Goal: Transaction & Acquisition: Obtain resource

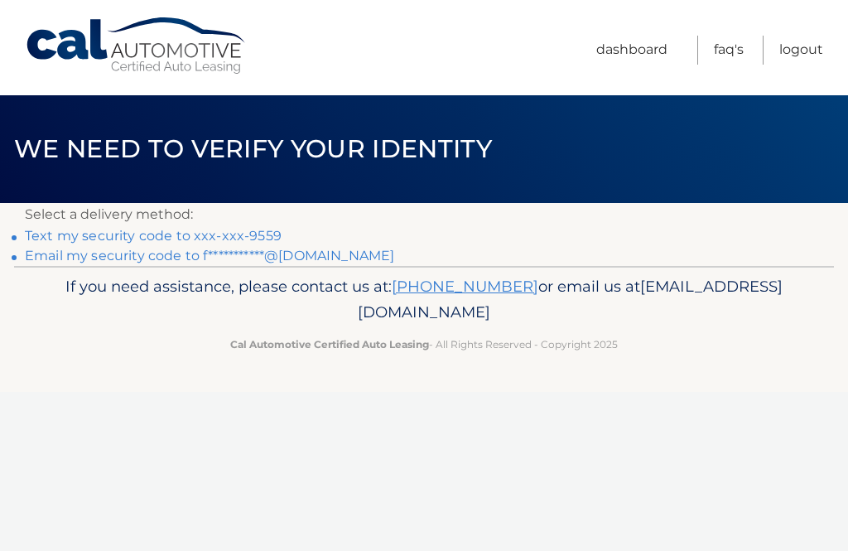
click at [251, 229] on link "Text my security code to xxx-xxx-9559" at bounding box center [153, 236] width 257 height 16
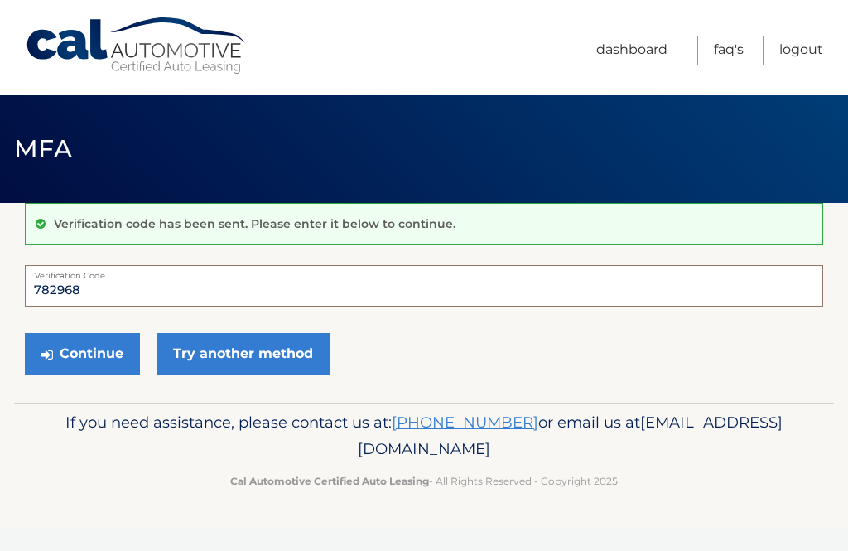
type input "782968"
click at [81, 351] on button "Continue" at bounding box center [82, 353] width 115 height 41
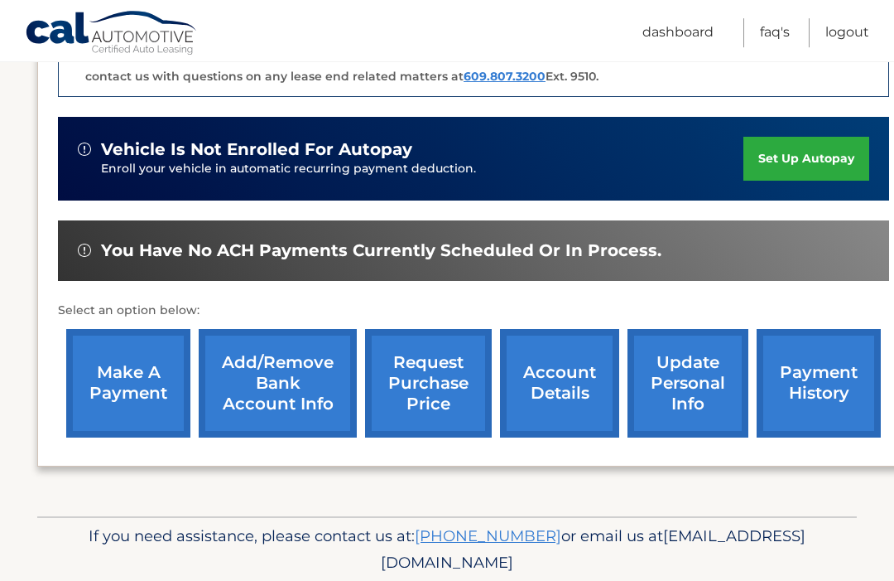
scroll to position [464, 0]
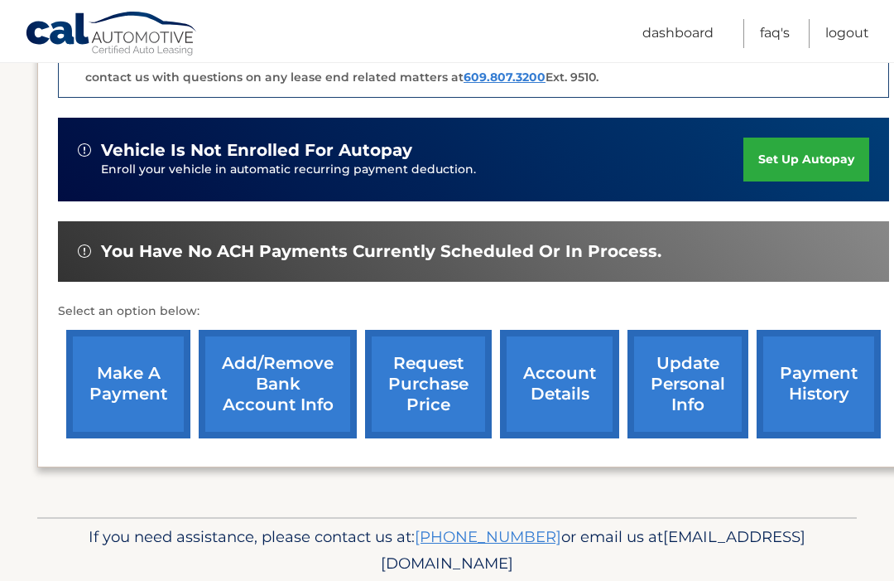
click at [680, 379] on link "update personal info" at bounding box center [688, 384] width 121 height 108
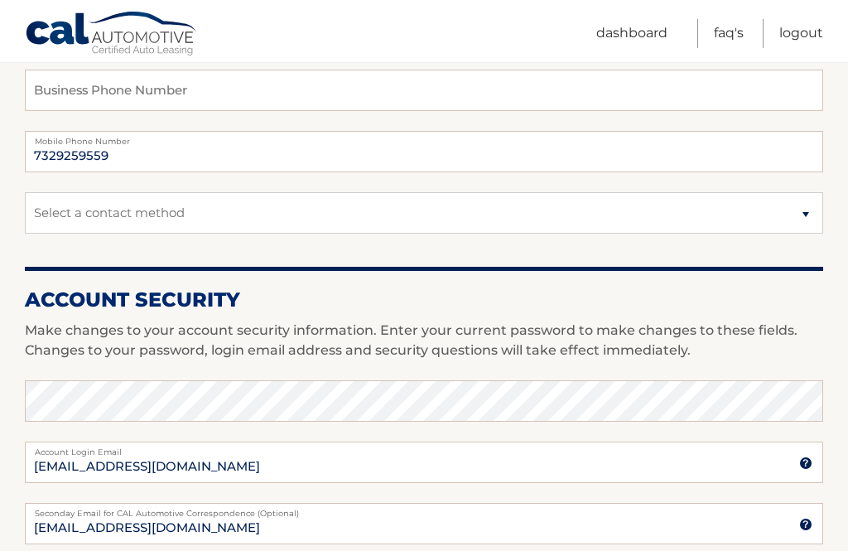
scroll to position [422, 0]
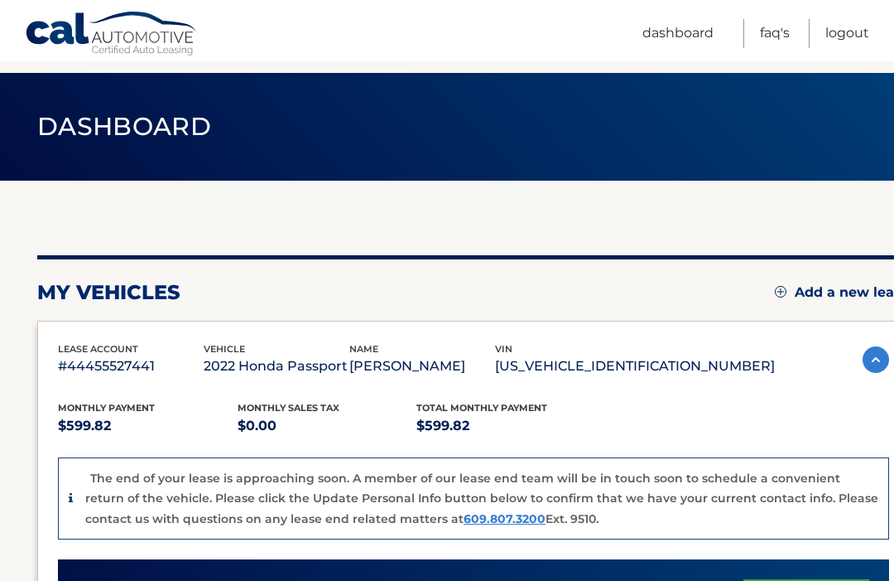
scroll to position [519, 0]
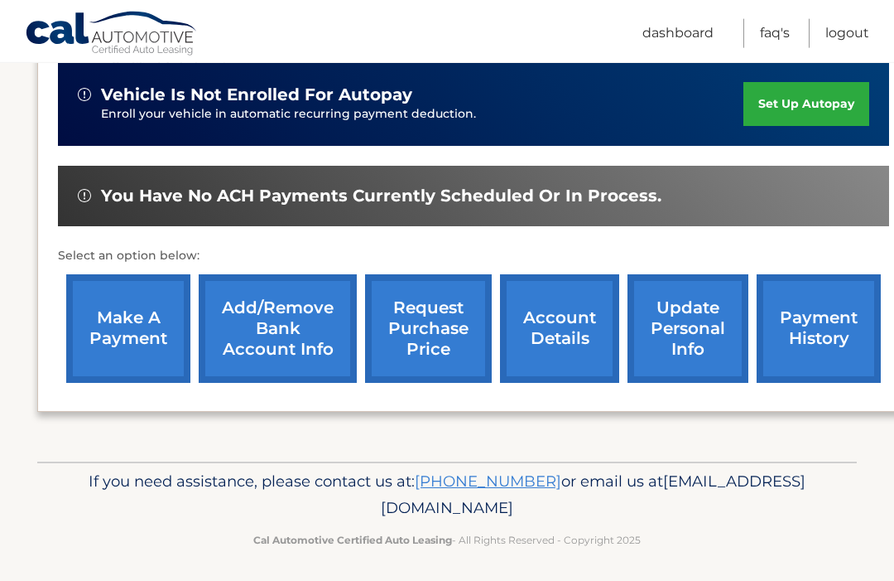
click at [432, 317] on link "request purchase price" at bounding box center [428, 328] width 127 height 108
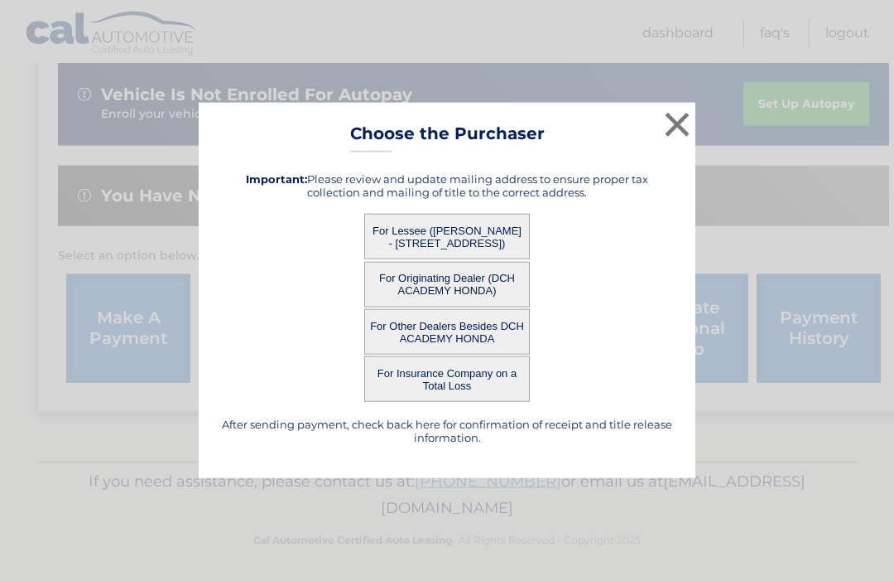
click at [499, 282] on button "For Originating Dealer (DCH ACADEMY HONDA)" at bounding box center [447, 285] width 166 height 46
click at [472, 283] on button "For Originating Dealer (DCH ACADEMY HONDA)" at bounding box center [447, 285] width 166 height 46
click at [668, 119] on button "×" at bounding box center [677, 124] width 33 height 33
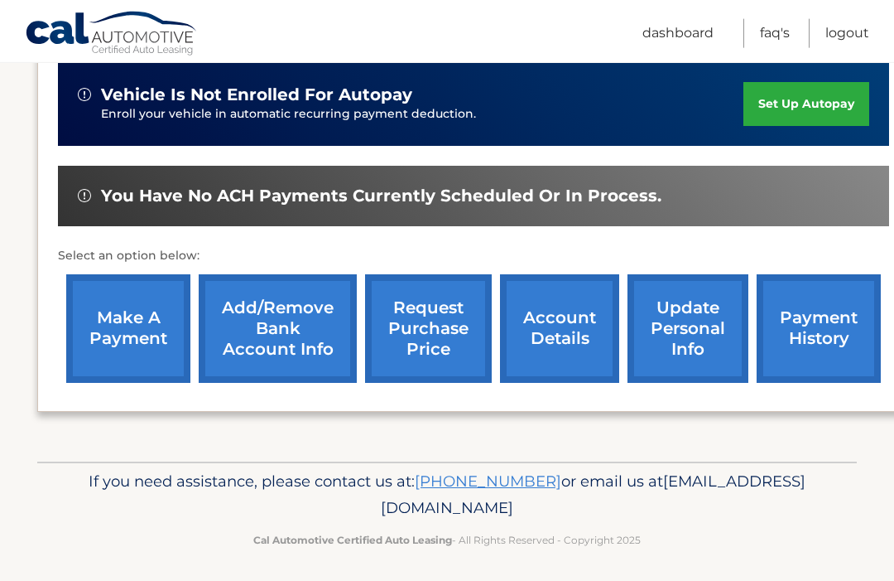
click at [448, 320] on link "request purchase price" at bounding box center [428, 328] width 127 height 108
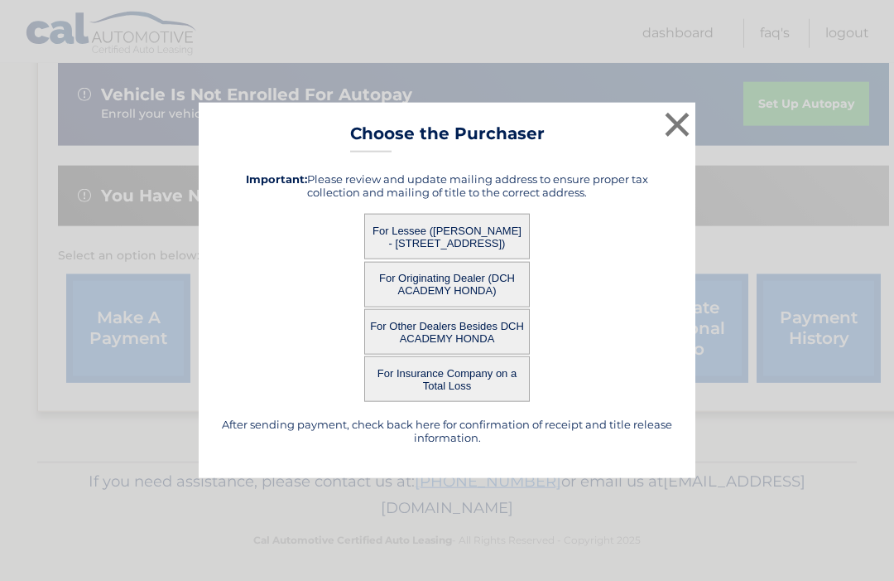
click at [456, 283] on button "For Originating Dealer (DCH ACADEMY HONDA)" at bounding box center [447, 285] width 166 height 46
click at [467, 277] on button "For Originating Dealer (DCH ACADEMY HONDA)" at bounding box center [447, 285] width 166 height 46
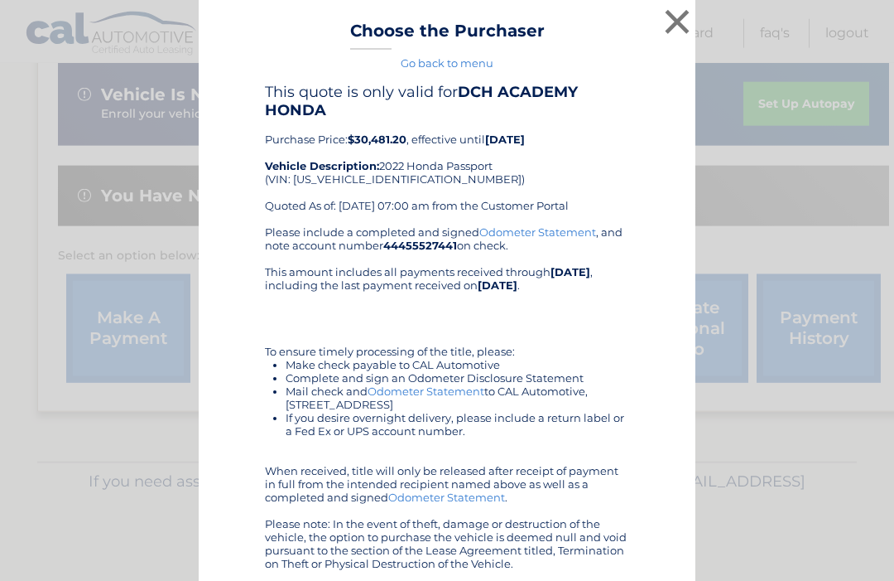
click at [672, 22] on button "×" at bounding box center [677, 21] width 33 height 33
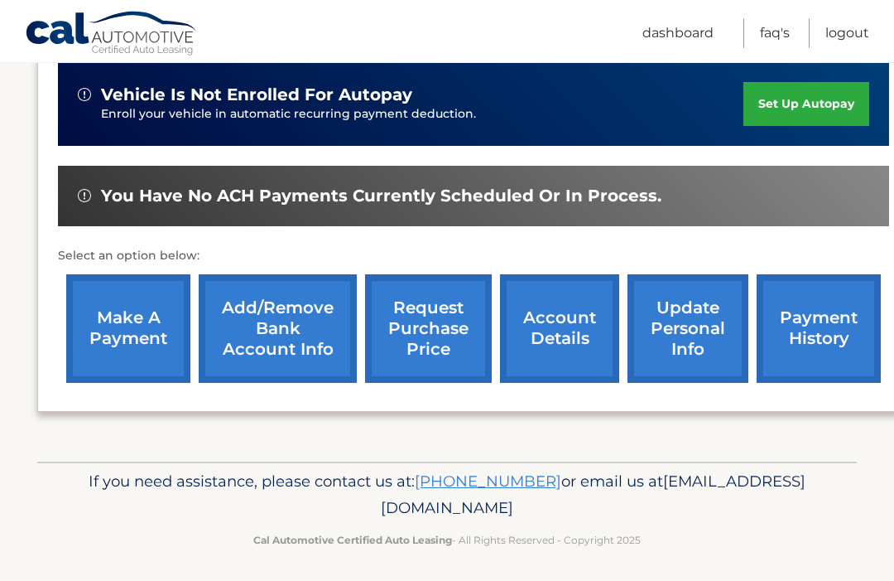
click at [427, 329] on link "request purchase price" at bounding box center [428, 328] width 127 height 108
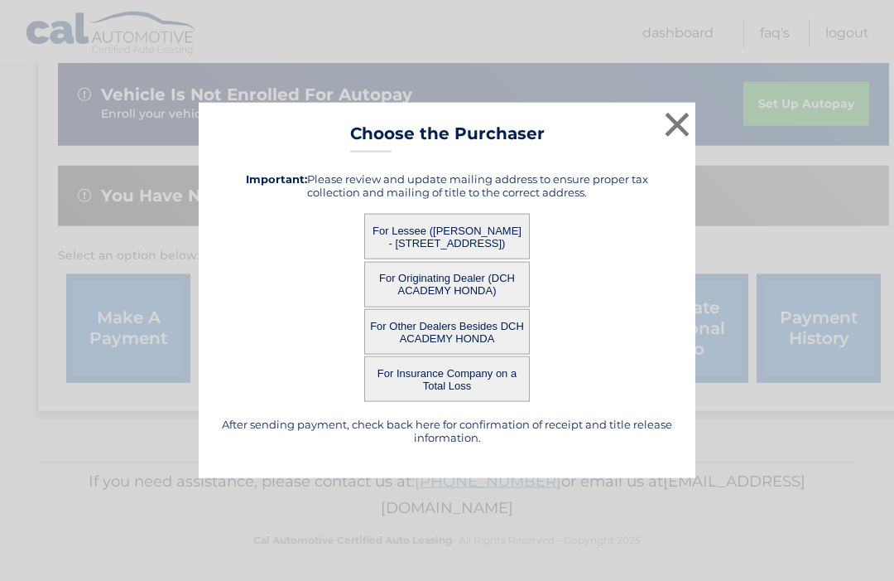
click at [481, 229] on button "For Lessee ([PERSON_NAME] - [STREET_ADDRESS])" at bounding box center [447, 237] width 166 height 46
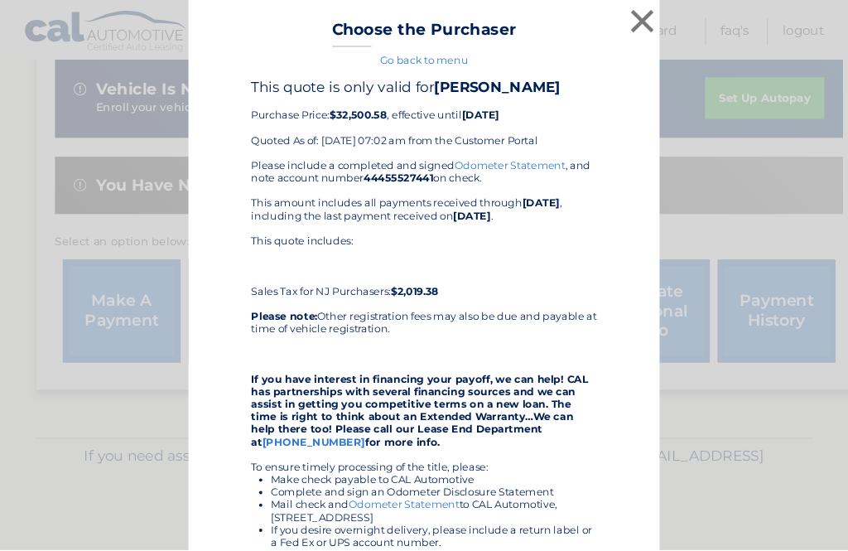
scroll to position [0, 0]
click at [667, 24] on button "×" at bounding box center [677, 21] width 33 height 33
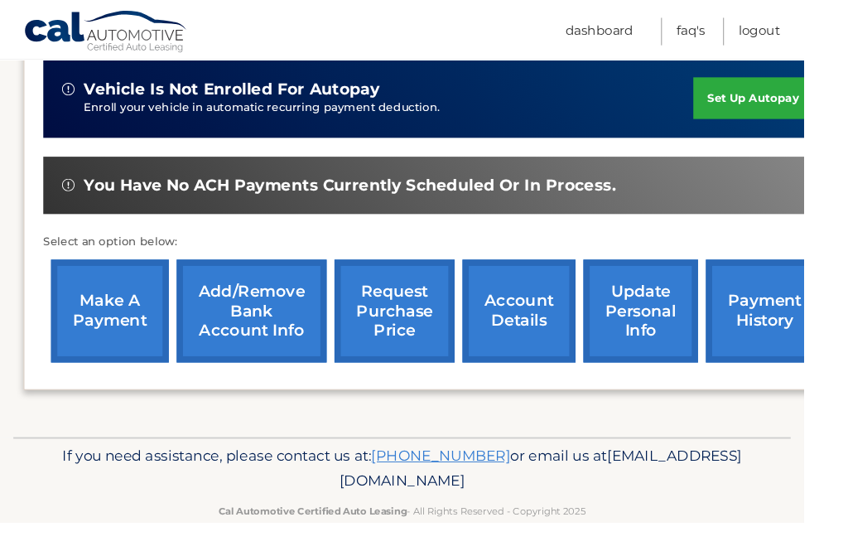
scroll to position [520, 0]
